Goal: Task Accomplishment & Management: Manage account settings

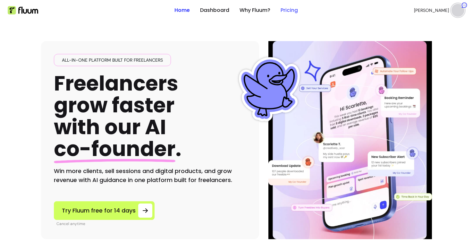
click at [288, 9] on link "Pricing" at bounding box center [289, 10] width 17 height 8
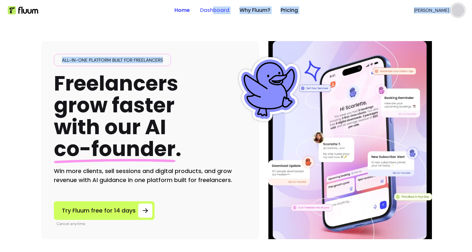
drag, startPoint x: 198, startPoint y: 24, endPoint x: 212, endPoint y: 14, distance: 17.9
click at [212, 14] on link "Dashboard" at bounding box center [214, 10] width 29 height 8
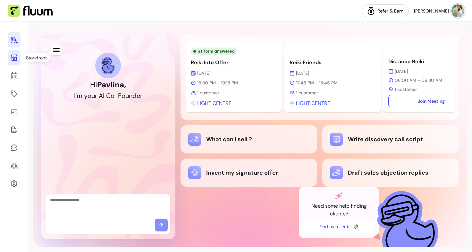
click at [15, 63] on link at bounding box center [14, 57] width 13 height 15
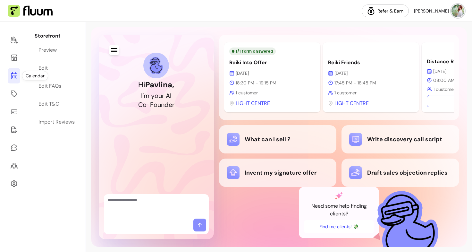
click at [16, 74] on icon at bounding box center [14, 49] width 109 height 91
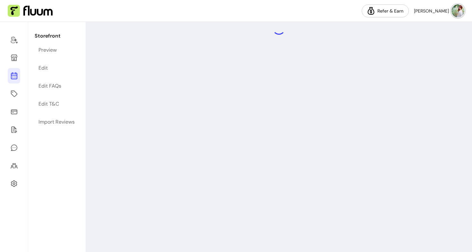
click at [14, 79] on icon at bounding box center [14, 76] width 8 height 8
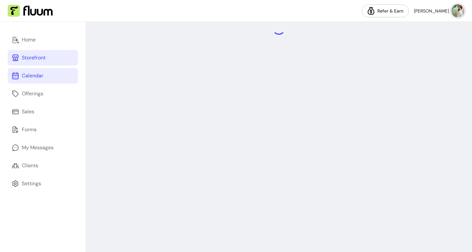
click at [39, 56] on div "Storefront" at bounding box center [34, 58] width 24 height 8
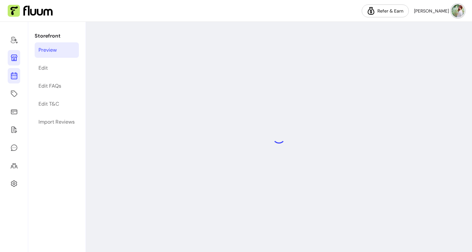
click at [11, 76] on icon at bounding box center [14, 49] width 109 height 91
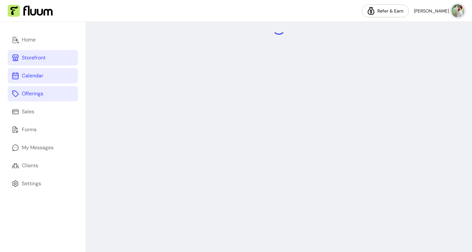
click at [33, 94] on div "Offerings" at bounding box center [32, 94] width 21 height 8
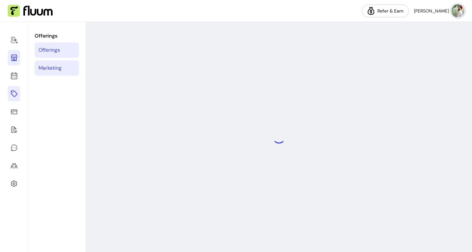
click at [53, 68] on div "Marketing" at bounding box center [49, 68] width 23 height 8
click at [16, 114] on icon at bounding box center [14, 111] width 6 height 5
click at [21, 133] on div at bounding box center [14, 137] width 28 height 230
click at [16, 131] on icon at bounding box center [14, 129] width 6 height 6
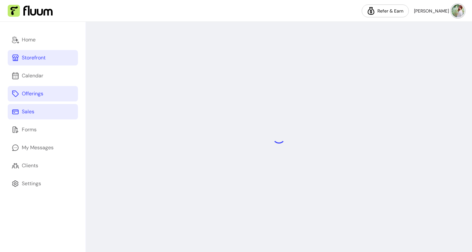
drag, startPoint x: 40, startPoint y: 118, endPoint x: 35, endPoint y: 118, distance: 5.5
click at [35, 118] on link "Sales" at bounding box center [43, 111] width 70 height 15
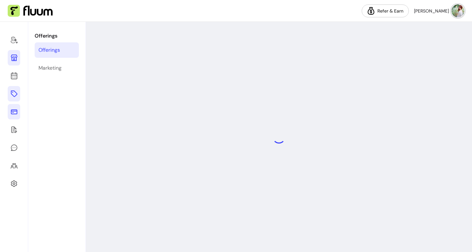
click at [19, 112] on link at bounding box center [14, 111] width 13 height 15
click at [14, 131] on icon at bounding box center [14, 130] width 8 height 8
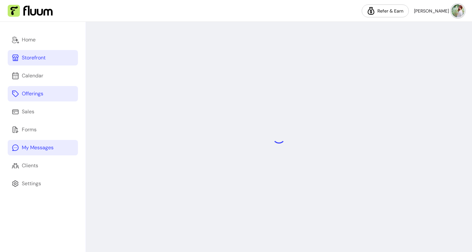
click at [43, 151] on div "My Messages" at bounding box center [38, 148] width 32 height 8
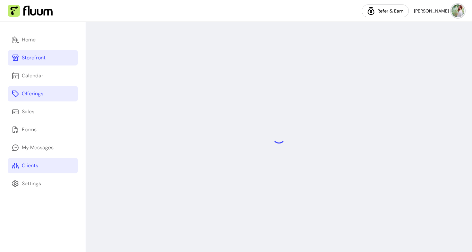
click at [38, 164] on div "Clients" at bounding box center [30, 166] width 16 height 8
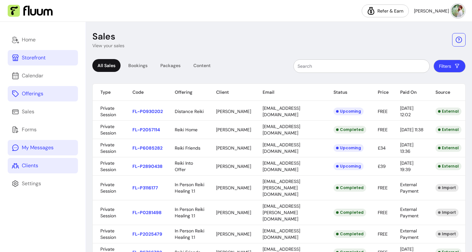
click at [33, 145] on div "My Messages" at bounding box center [38, 148] width 32 height 8
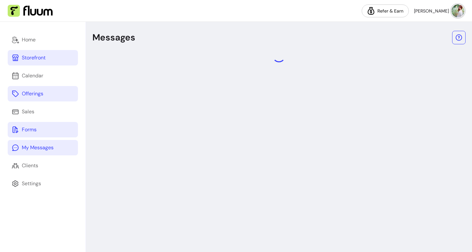
click at [31, 129] on div "Forms" at bounding box center [29, 130] width 15 height 8
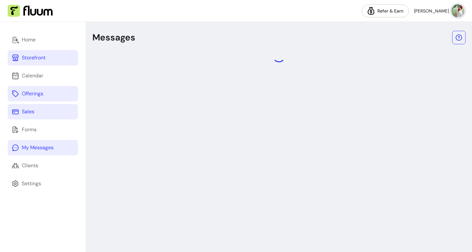
click at [24, 114] on div "Sales" at bounding box center [28, 112] width 13 height 8
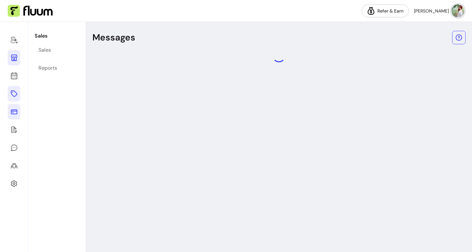
click at [10, 114] on icon at bounding box center [14, 112] width 8 height 8
click at [15, 98] on link at bounding box center [14, 93] width 13 height 15
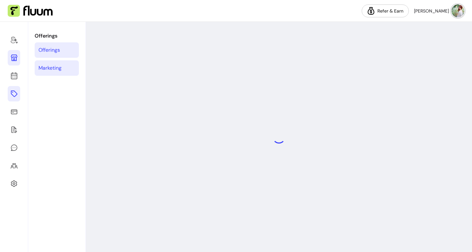
click at [54, 66] on div "Marketing" at bounding box center [49, 68] width 23 height 8
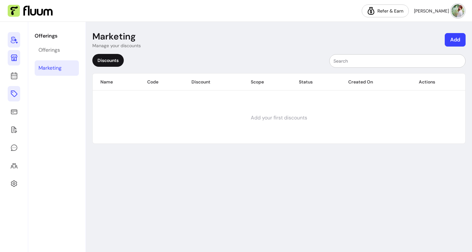
click at [15, 42] on icon at bounding box center [14, 40] width 8 height 8
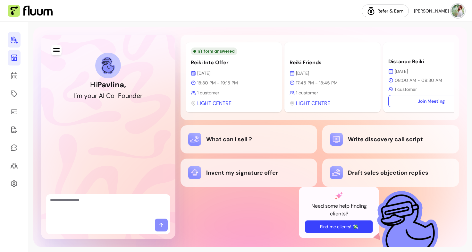
click at [329, 225] on button "Find me clients! 💸" at bounding box center [339, 226] width 68 height 13
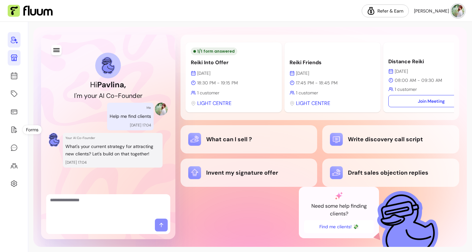
click at [109, 213] on textarea "Ask me anything..." at bounding box center [108, 206] width 116 height 19
click at [14, 127] on icon at bounding box center [14, 129] width 6 height 6
click at [16, 129] on icon at bounding box center [14, 129] width 6 height 6
click at [15, 118] on link at bounding box center [14, 111] width 13 height 15
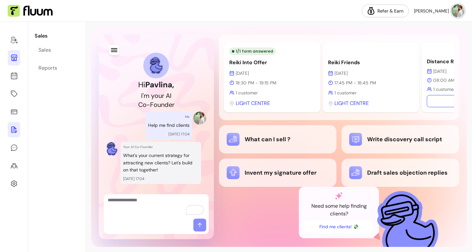
click at [15, 133] on icon at bounding box center [14, 130] width 8 height 8
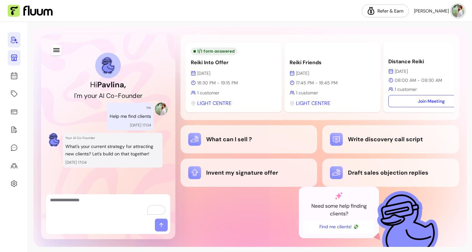
click at [90, 208] on textarea "To enrich screen reader interactions, please activate Accessibility in Grammarl…" at bounding box center [108, 206] width 116 height 19
type textarea "**********"
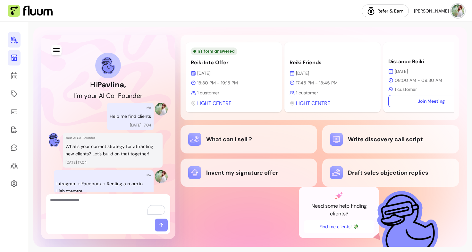
scroll to position [79, 0]
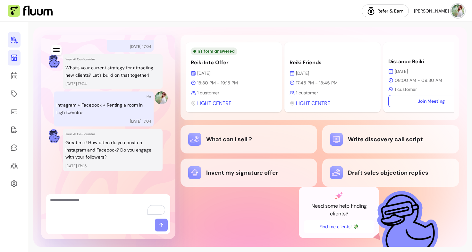
click at [119, 200] on textarea "To enrich screen reader interactions, please activate Accessibility in Grammarl…" at bounding box center [108, 206] width 116 height 19
click at [112, 207] on textarea "To enrich screen reader interactions, please activate Accessibility in Grammarl…" at bounding box center [108, 206] width 116 height 19
type textarea "**********"
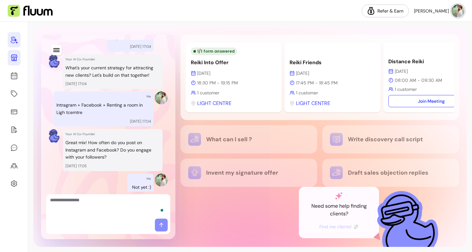
scroll to position [109, 0]
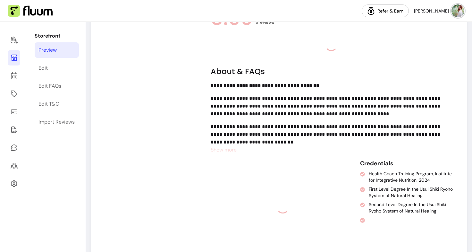
scroll to position [408, 0]
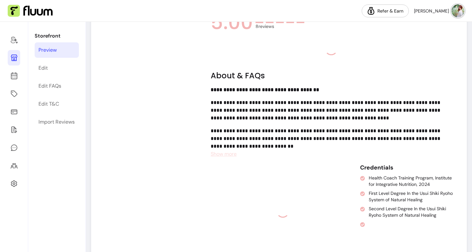
click at [218, 156] on span "Show more" at bounding box center [224, 153] width 26 height 7
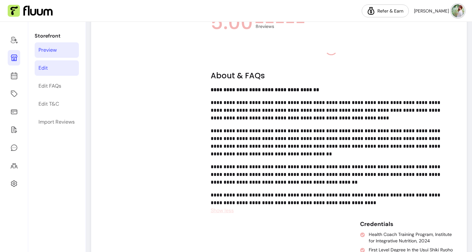
click at [53, 72] on link "Edit" at bounding box center [57, 67] width 44 height 15
click at [13, 78] on icon at bounding box center [14, 76] width 8 height 8
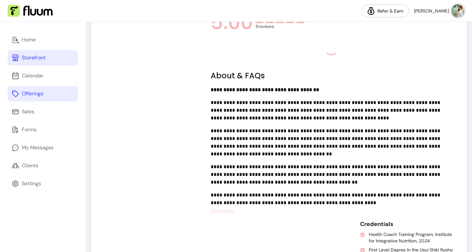
click at [44, 90] on link "Offerings" at bounding box center [43, 93] width 70 height 15
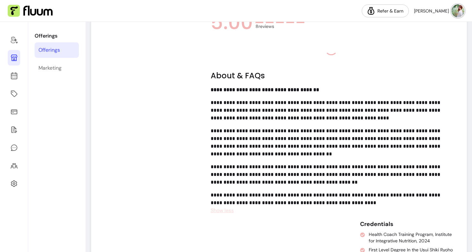
click at [58, 49] on div "Offerings" at bounding box center [48, 50] width 21 height 8
click at [54, 73] on link "Marketing" at bounding box center [57, 67] width 44 height 15
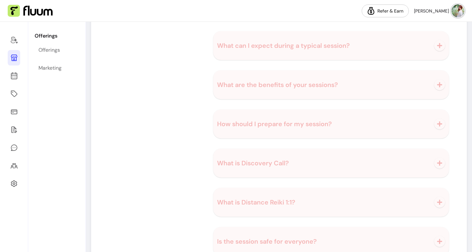
scroll to position [999, 0]
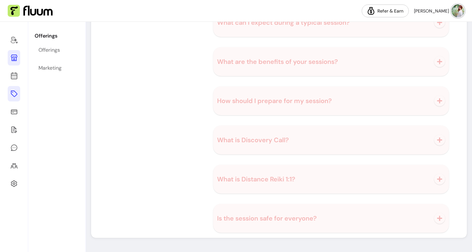
click at [11, 92] on icon at bounding box center [14, 93] width 6 height 6
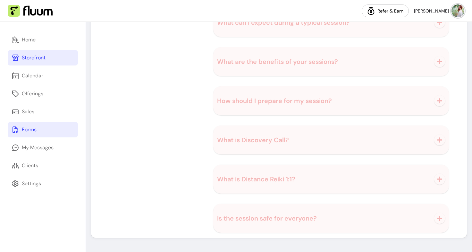
click at [33, 130] on div "Forms" at bounding box center [29, 130] width 15 height 8
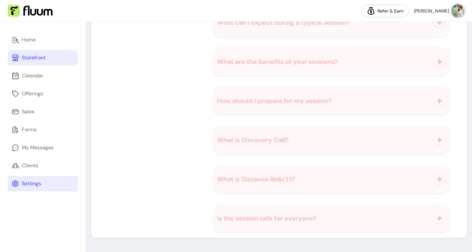
click at [48, 185] on link "Settings" at bounding box center [43, 183] width 70 height 15
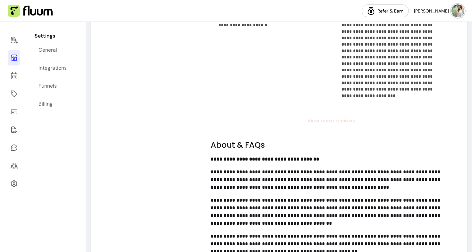
scroll to position [567, 0]
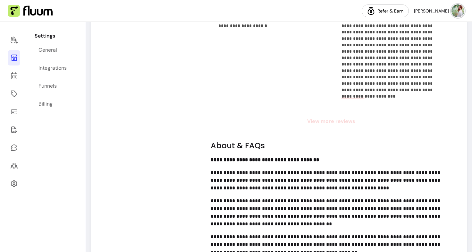
click at [333, 122] on span "View more reviews" at bounding box center [331, 121] width 241 height 8
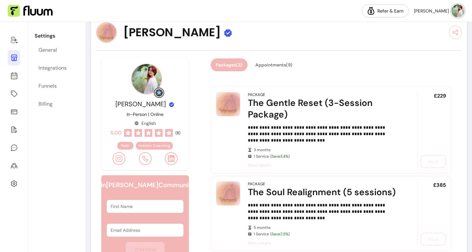
scroll to position [0, 0]
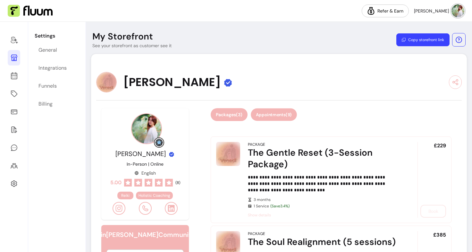
click at [268, 113] on button "Appointments ( 9 )" at bounding box center [274, 114] width 46 height 13
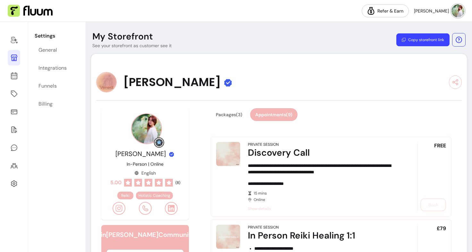
select select "**********"
select select "***"
select select "****"
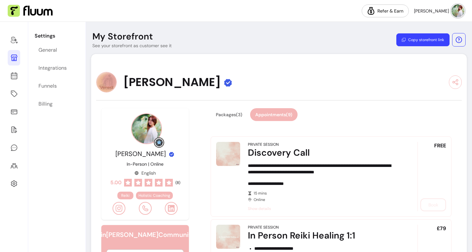
select select "***"
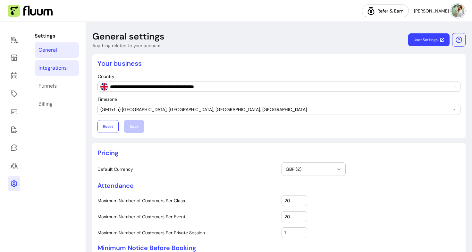
click at [62, 64] on div "Integrations" at bounding box center [52, 68] width 28 height 8
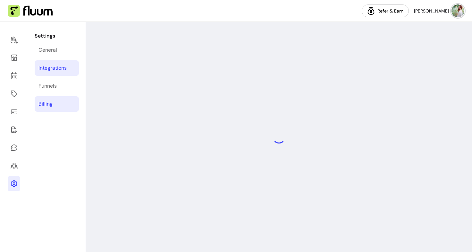
click at [53, 107] on link "Billing" at bounding box center [57, 103] width 44 height 15
click at [14, 57] on icon at bounding box center [14, 58] width 6 height 6
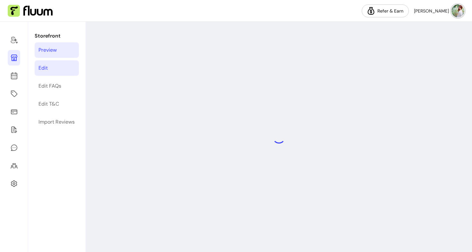
click at [55, 69] on link "Edit" at bounding box center [57, 67] width 44 height 15
click at [49, 71] on link "Edit" at bounding box center [57, 67] width 44 height 15
click at [52, 91] on link "Edit FAQs" at bounding box center [57, 85] width 44 height 15
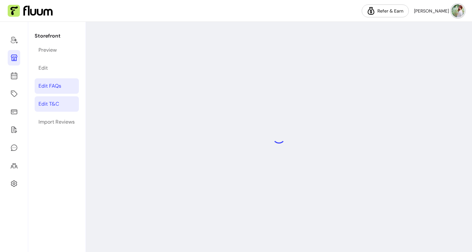
click at [48, 109] on link "Edit T&C" at bounding box center [57, 103] width 44 height 15
click at [49, 125] on div "Import Reviews" at bounding box center [56, 122] width 36 height 8
click at [11, 70] on link at bounding box center [14, 75] width 13 height 15
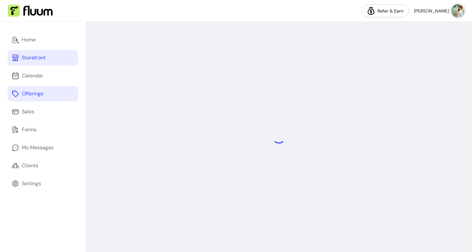
click at [33, 87] on link "Offerings" at bounding box center [43, 93] width 70 height 15
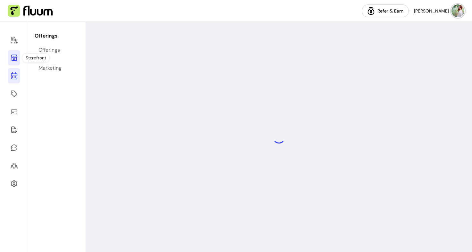
click at [16, 78] on icon at bounding box center [14, 49] width 109 height 91
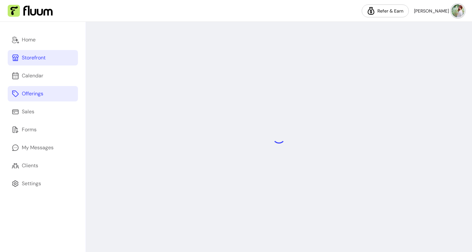
click at [26, 96] on div "Offerings" at bounding box center [32, 94] width 21 height 8
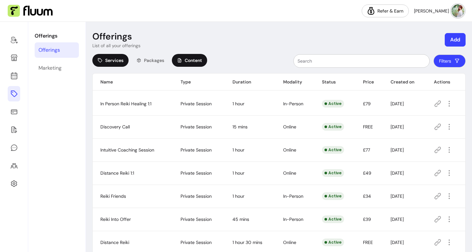
click at [195, 59] on span "Content" at bounding box center [193, 60] width 17 height 6
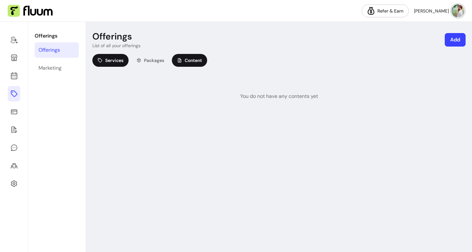
click at [115, 62] on span "Services" at bounding box center [114, 60] width 18 height 6
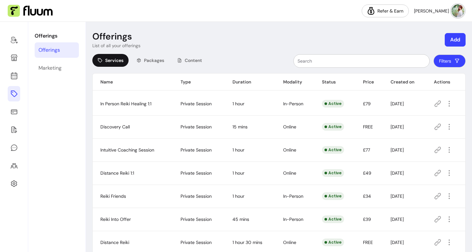
scroll to position [80, 0]
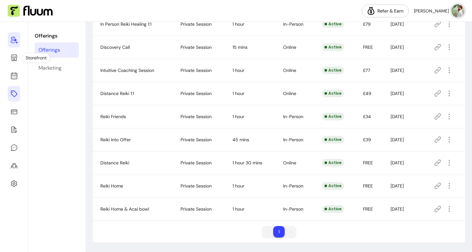
click at [13, 43] on icon at bounding box center [14, 40] width 8 height 8
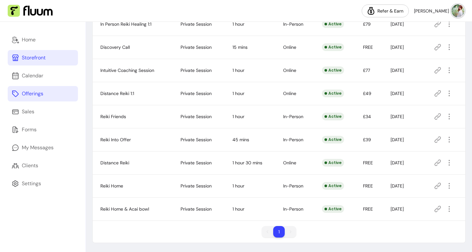
click at [35, 61] on div "Storefront" at bounding box center [34, 58] width 24 height 8
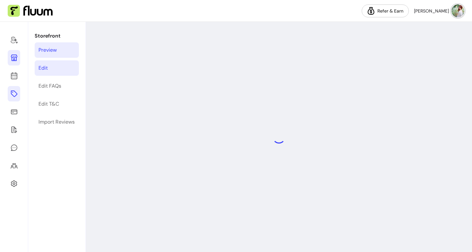
click at [44, 60] on link "Edit" at bounding box center [57, 67] width 44 height 15
click at [53, 77] on div "Storefront Preview Edit Edit FAQs Edit T&C Import Reviews" at bounding box center [56, 137] width 57 height 230
click at [53, 84] on div "Edit FAQs" at bounding box center [49, 86] width 23 height 8
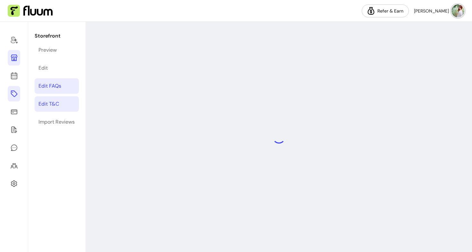
click at [51, 106] on div "Edit T&C" at bounding box center [48, 104] width 21 height 8
click at [52, 121] on div "Import Reviews" at bounding box center [56, 122] width 36 height 8
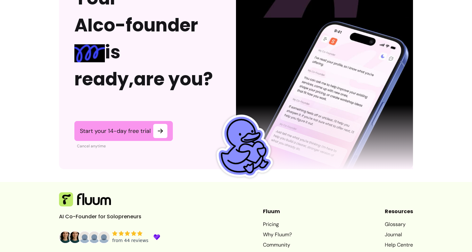
scroll to position [1637, 0]
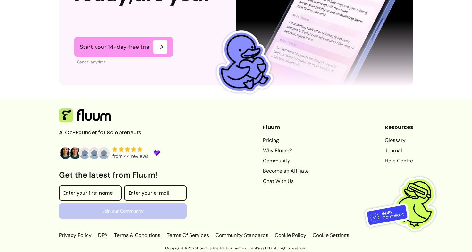
click at [390, 141] on link "Glossary" at bounding box center [399, 140] width 28 height 8
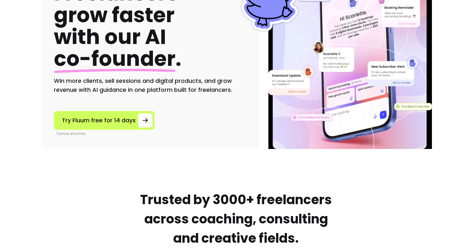
scroll to position [0, 0]
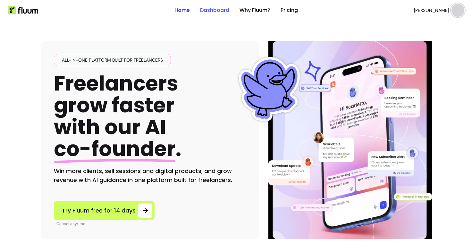
click at [212, 8] on link "Dashboard" at bounding box center [214, 10] width 29 height 8
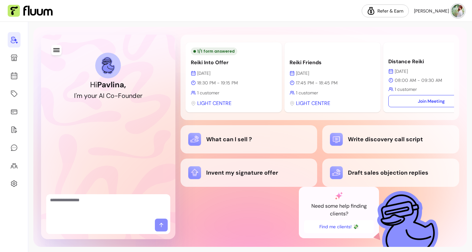
click at [23, 70] on div at bounding box center [14, 137] width 28 height 230
click at [15, 74] on icon at bounding box center [14, 76] width 8 height 8
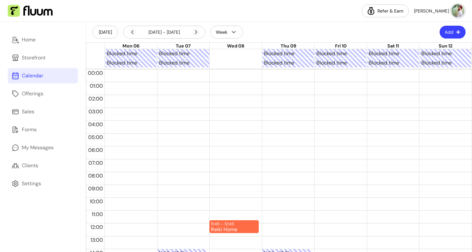
scroll to position [125, 0]
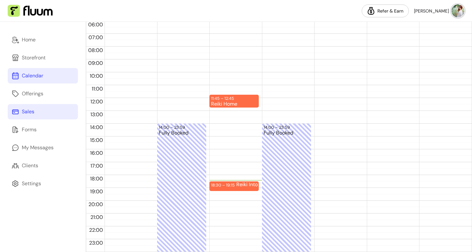
click at [34, 113] on div "Sales" at bounding box center [28, 112] width 13 height 8
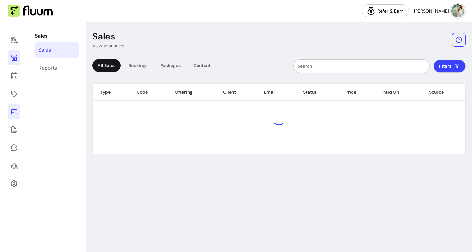
click at [14, 57] on icon at bounding box center [14, 58] width 8 height 8
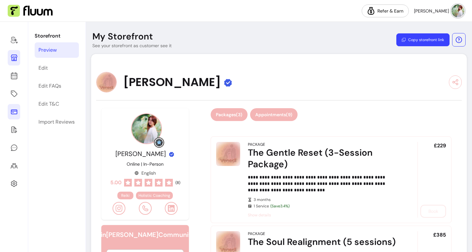
click at [270, 118] on button "Appointments ( 9 )" at bounding box center [273, 114] width 47 height 13
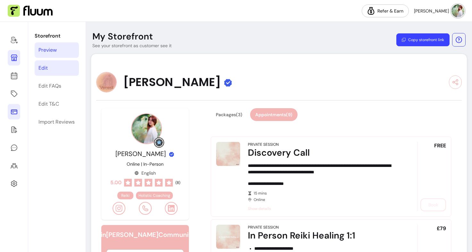
click at [50, 62] on link "Edit" at bounding box center [57, 67] width 44 height 15
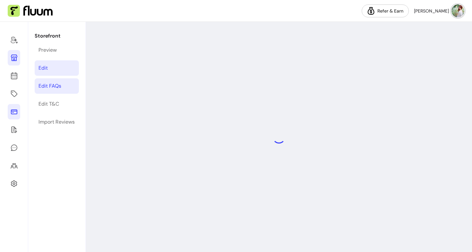
click at [49, 89] on div "Edit FAQs" at bounding box center [49, 86] width 23 height 8
click at [48, 110] on link "Edit T&C" at bounding box center [57, 103] width 44 height 15
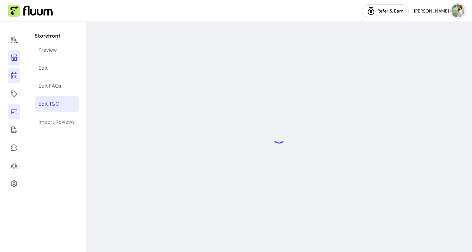
click at [15, 71] on link at bounding box center [14, 75] width 13 height 15
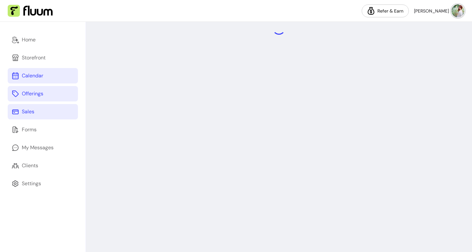
click at [37, 88] on link "Offerings" at bounding box center [43, 93] width 70 height 15
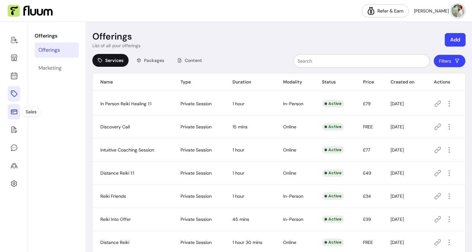
click at [15, 109] on icon at bounding box center [14, 112] width 8 height 8
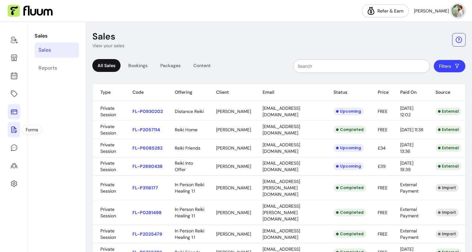
click at [14, 129] on icon at bounding box center [14, 130] width 8 height 8
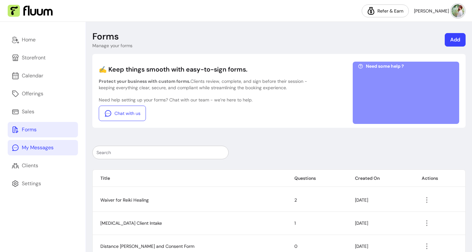
click at [46, 150] on div "My Messages" at bounding box center [38, 148] width 32 height 8
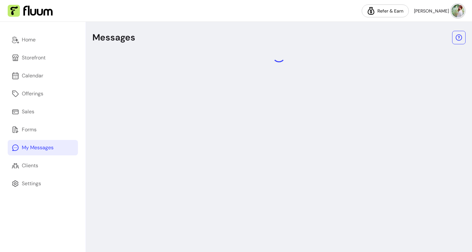
click at [36, 173] on div "Home Storefront Calendar Offerings Sales Forms My Messages Clients Settings" at bounding box center [43, 137] width 86 height 230
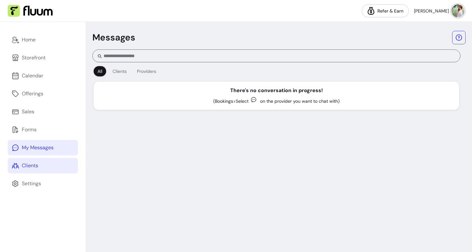
click at [36, 162] on div "Clients" at bounding box center [30, 166] width 16 height 8
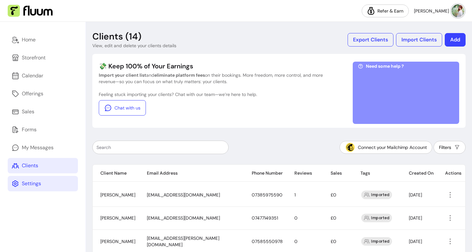
click at [46, 180] on link "Settings" at bounding box center [43, 183] width 70 height 15
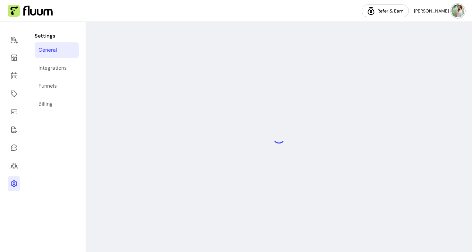
select select "**********"
select select "***"
select select "****"
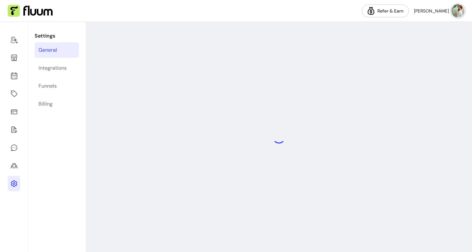
select select "***"
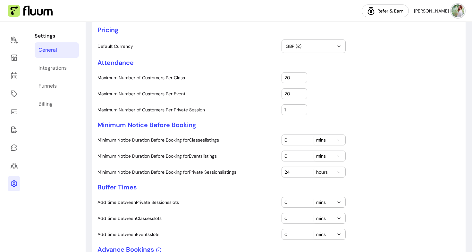
scroll to position [50, 0]
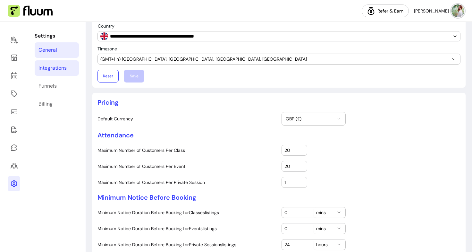
click at [49, 68] on div "Integrations" at bounding box center [52, 68] width 28 height 8
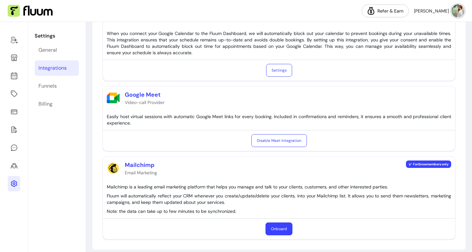
scroll to position [138, 0]
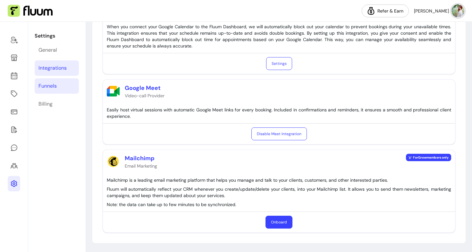
click at [57, 85] on link "Funnels" at bounding box center [57, 85] width 44 height 15
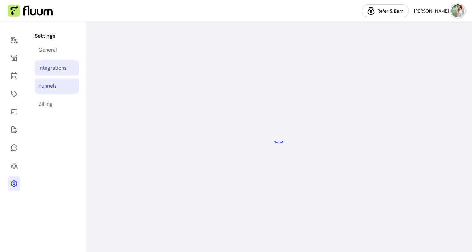
click at [57, 68] on div "Integrations" at bounding box center [52, 68] width 28 height 8
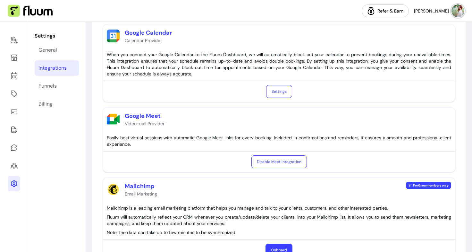
scroll to position [138, 0]
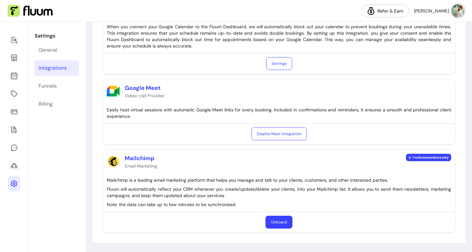
click at [280, 223] on button "Onboard" at bounding box center [278, 221] width 27 height 13
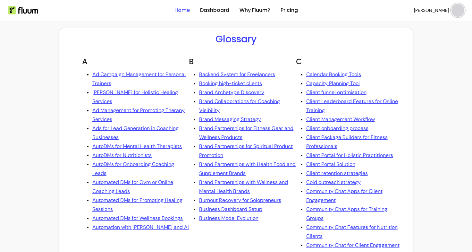
click at [181, 10] on link "Home" at bounding box center [181, 10] width 15 height 8
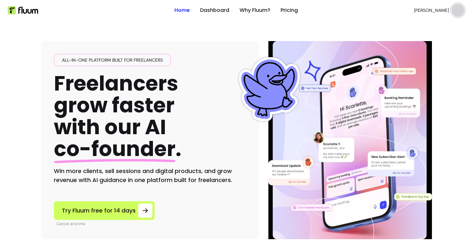
click at [435, 11] on span "[PERSON_NAME]" at bounding box center [431, 10] width 35 height 6
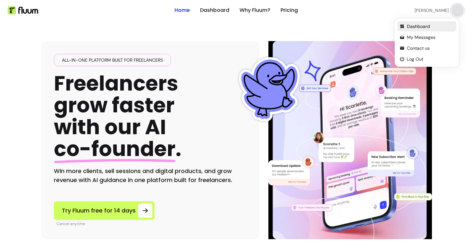
click at [417, 28] on span "Dashboard" at bounding box center [430, 26] width 47 height 6
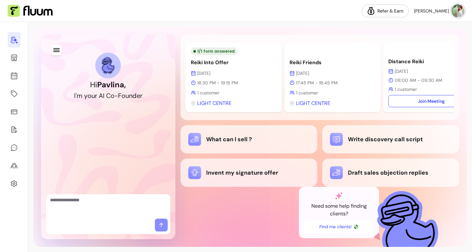
click at [445, 12] on span "[PERSON_NAME]" at bounding box center [431, 11] width 35 height 6
click at [329, 29] on div "Hi Pavlina , I ' m y o u r A I C o - F o u n d e r 1 / 1 form answered Reiki In…" at bounding box center [249, 137] width 433 height 220
click at [16, 61] on icon at bounding box center [14, 58] width 6 height 6
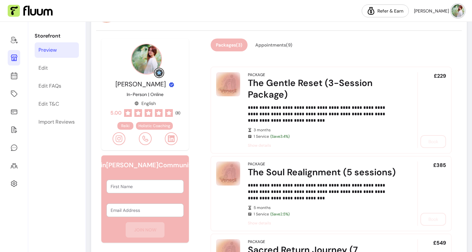
scroll to position [69, 0]
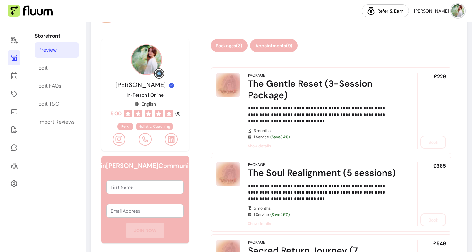
click at [274, 45] on button "Appointments ( 9 )" at bounding box center [273, 45] width 47 height 13
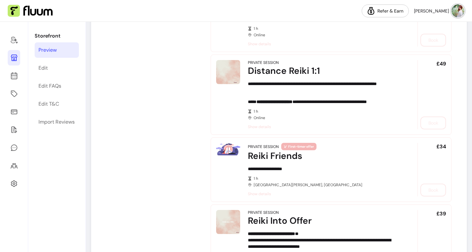
scroll to position [363, 0]
